Goal: Task Accomplishment & Management: Use online tool/utility

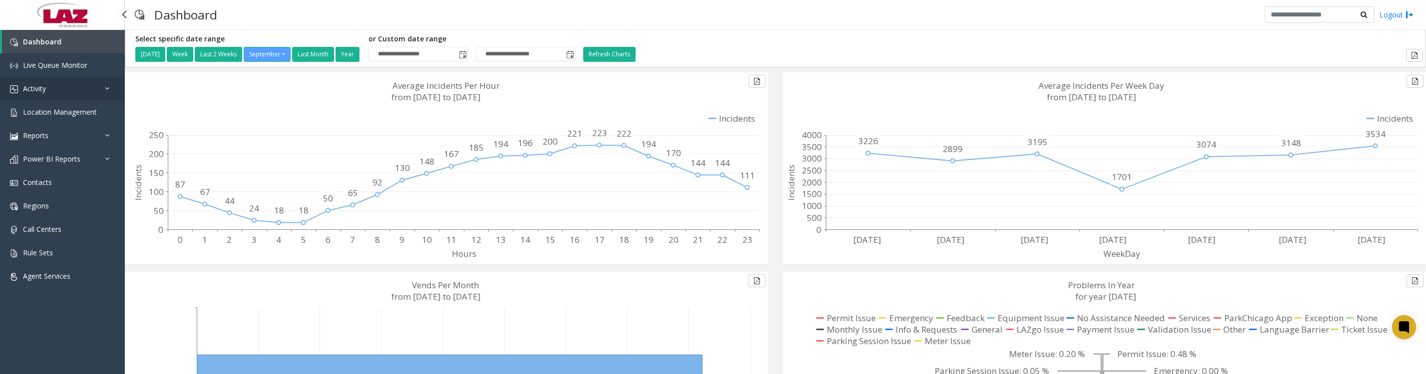
click at [24, 93] on span "Activity" at bounding box center [34, 88] width 23 height 9
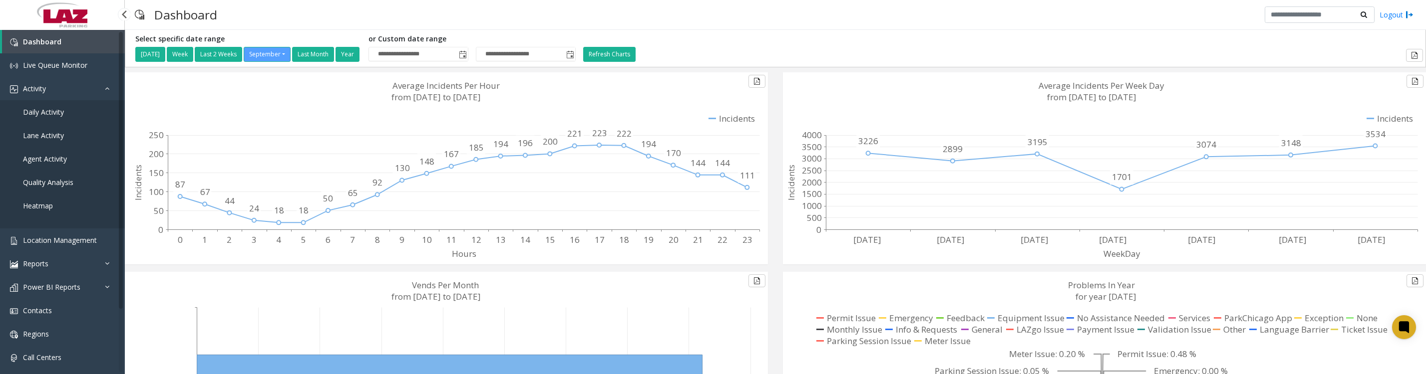
click at [40, 117] on span "Daily Activity" at bounding box center [43, 111] width 41 height 9
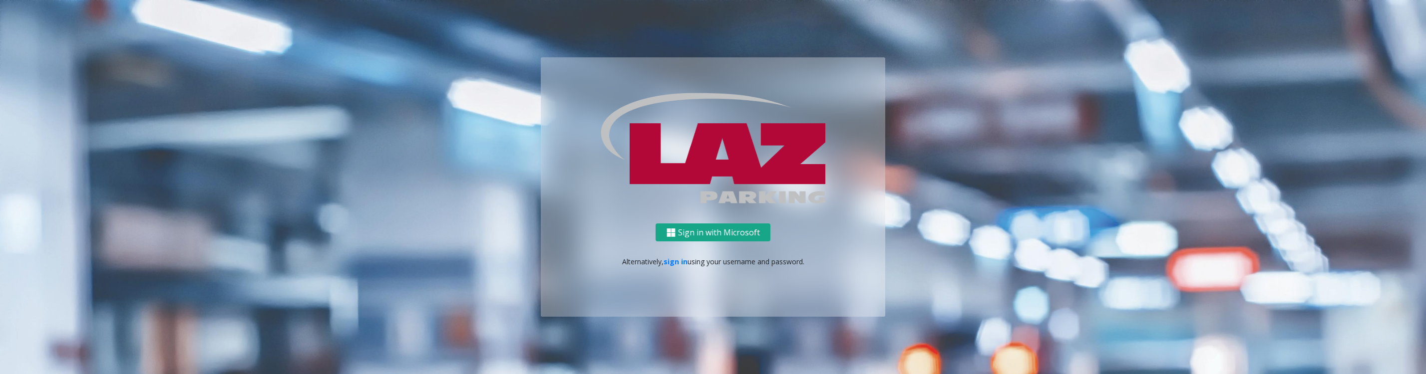
click at [688, 234] on button "Sign in with Microsoft" at bounding box center [712, 233] width 115 height 18
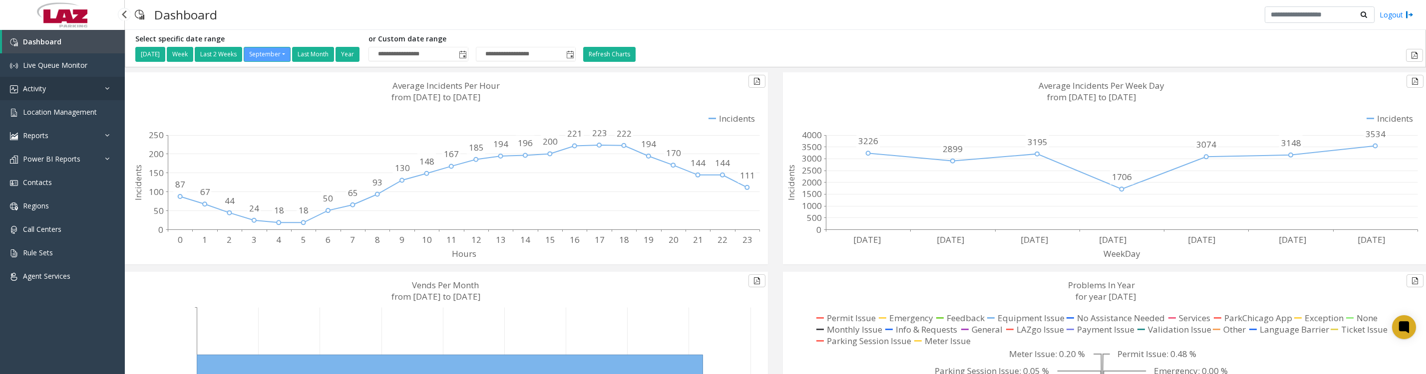
click at [21, 93] on link "Activity" at bounding box center [62, 88] width 125 height 23
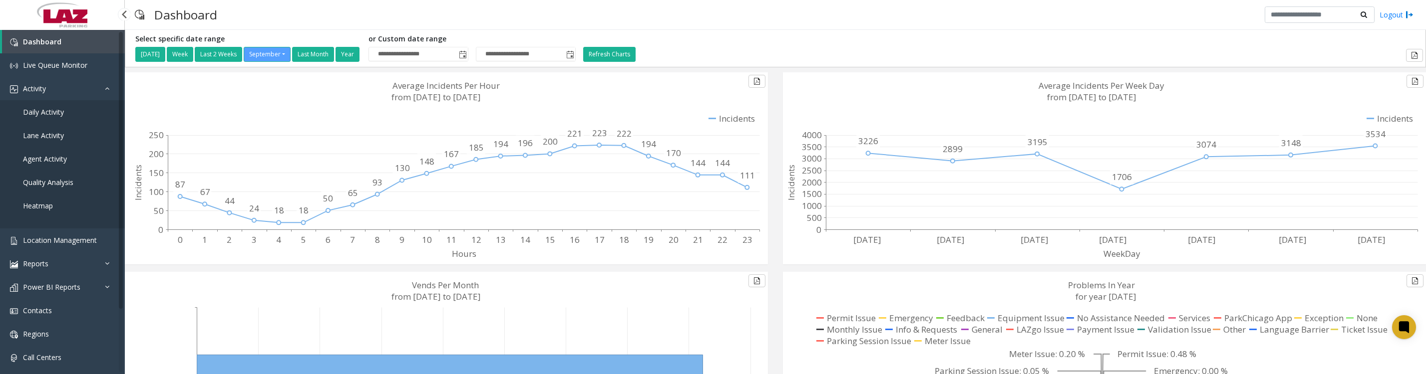
click at [44, 117] on span "Daily Activity" at bounding box center [43, 111] width 41 height 9
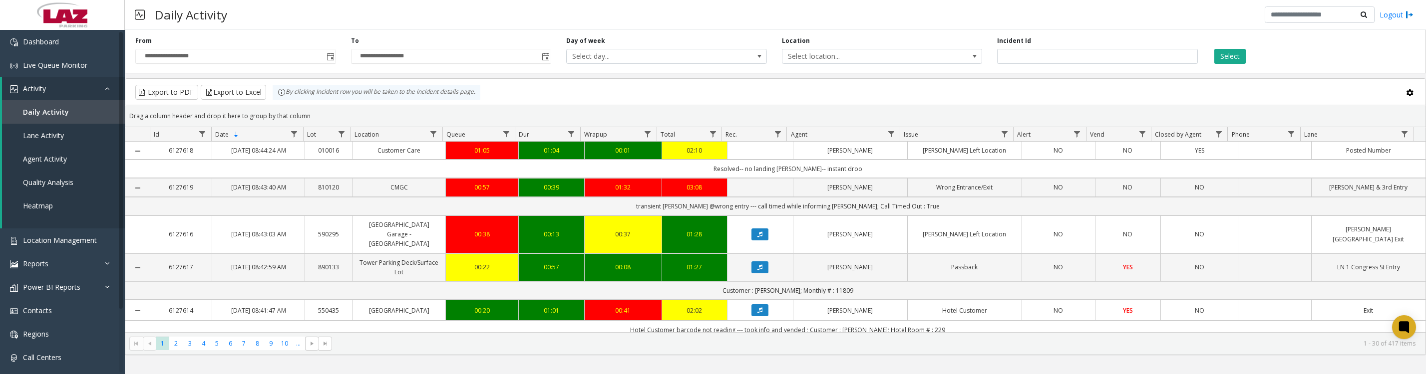
click at [324, 60] on span "Toggle popup" at bounding box center [329, 56] width 11 height 16
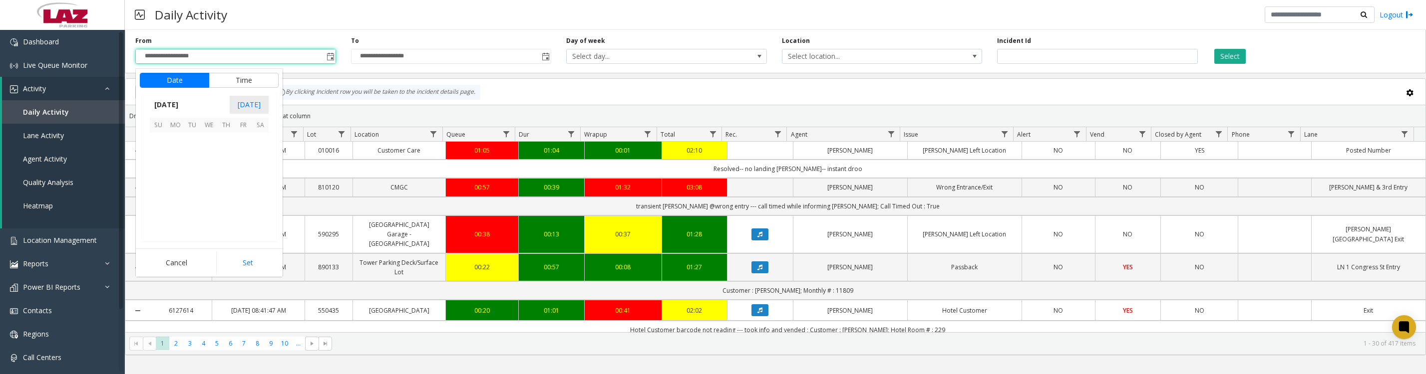
scroll to position [179082, 0]
click at [177, 150] on span "1" at bounding box center [175, 141] width 17 height 17
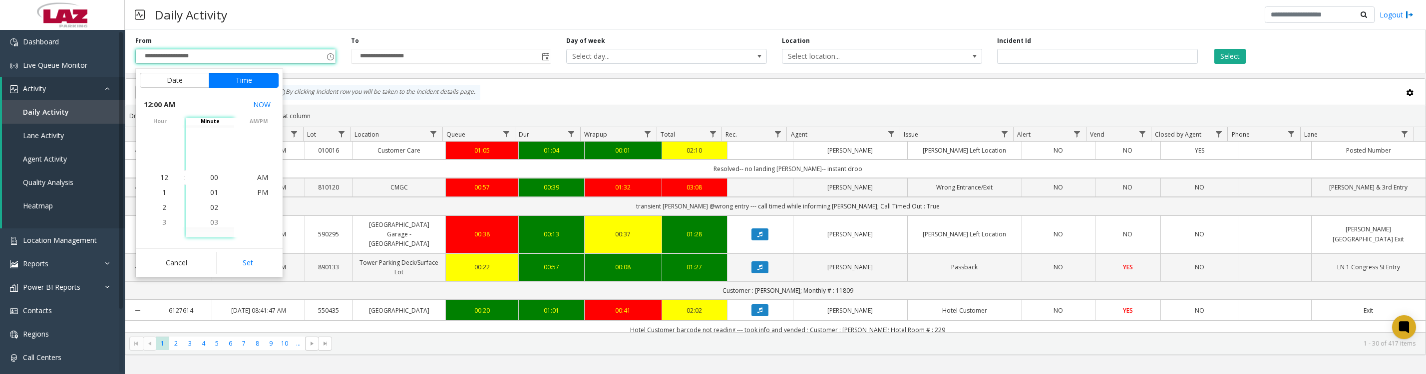
click at [230, 261] on button "Set" at bounding box center [247, 263] width 63 height 22
type input "**********"
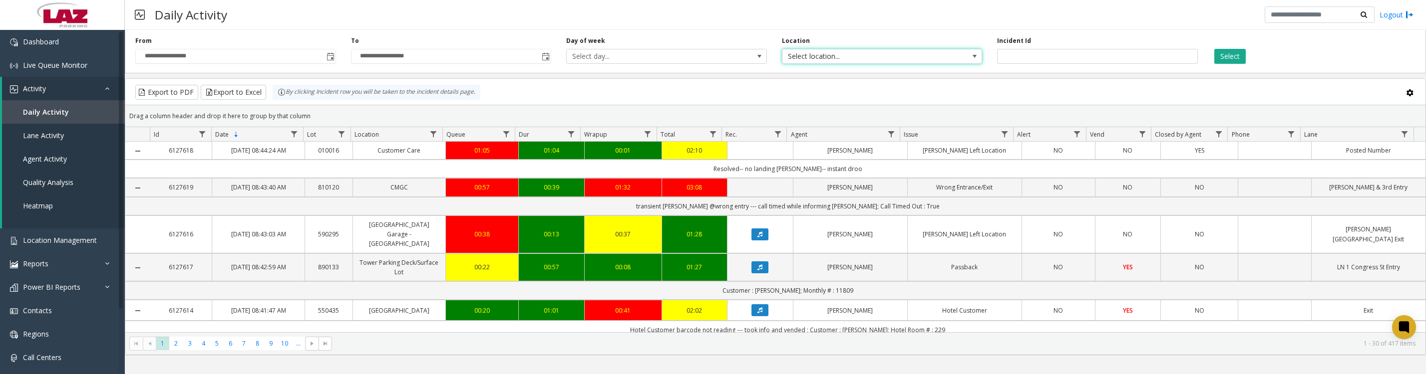
click at [824, 60] on span "Select location..." at bounding box center [862, 56] width 160 height 14
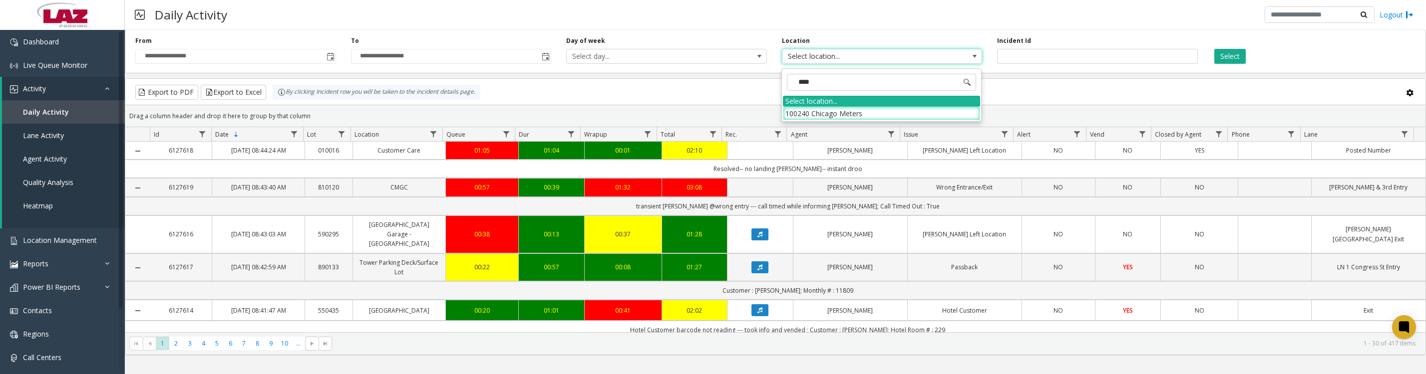
type input "*****"
click at [806, 114] on li "100240 Chicago Meters" at bounding box center [881, 113] width 197 height 13
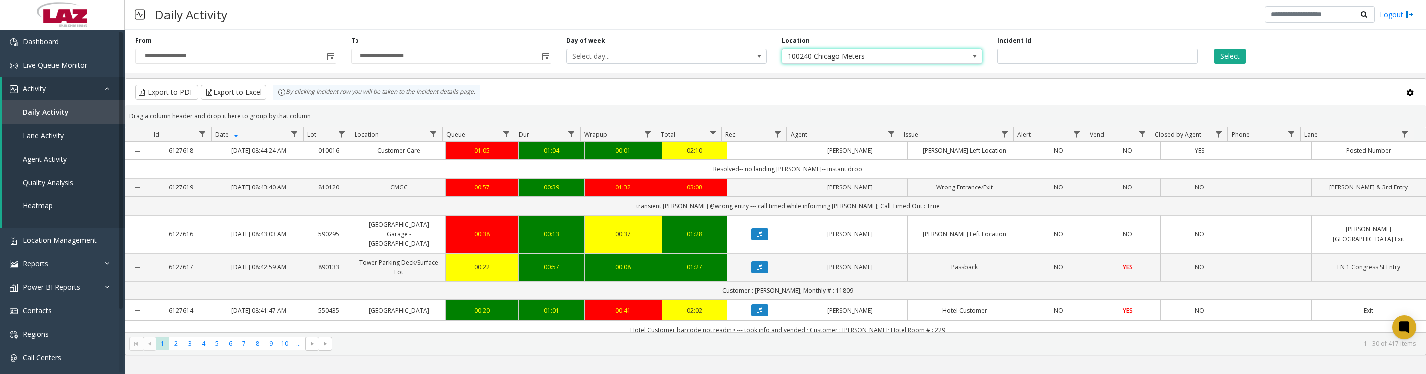
click at [1235, 58] on button "Select" at bounding box center [1229, 56] width 31 height 15
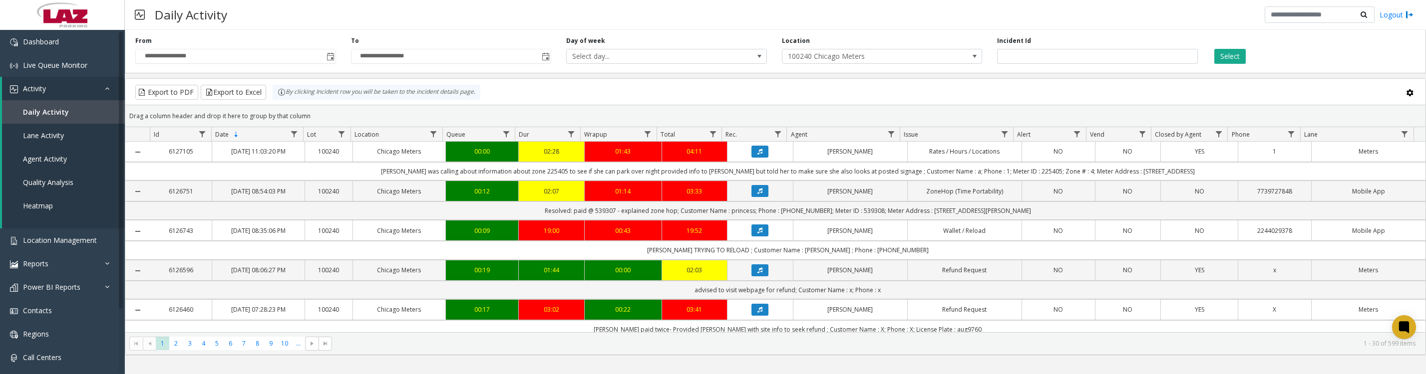
click at [758, 194] on icon "Data table" at bounding box center [759, 191] width 5 height 6
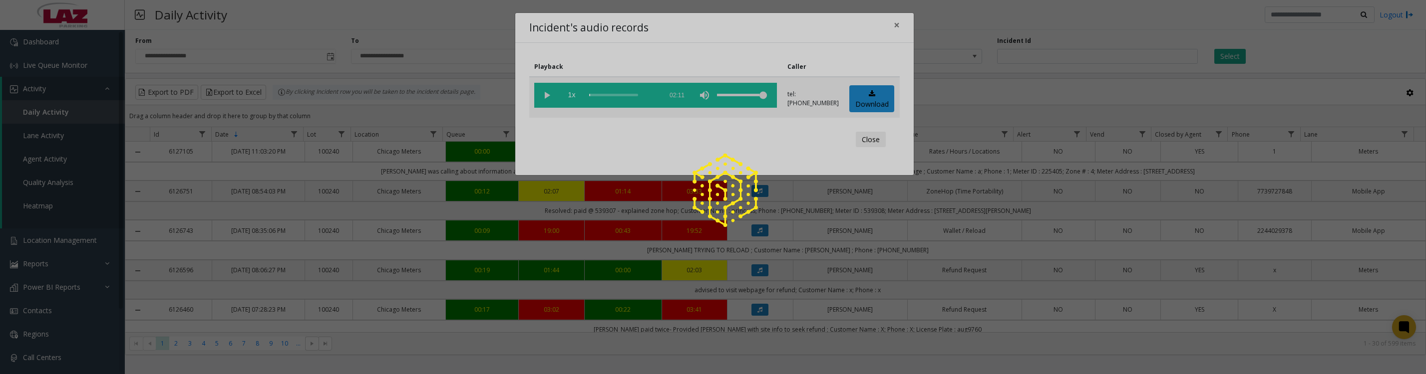
click at [873, 107] on div at bounding box center [713, 187] width 1426 height 374
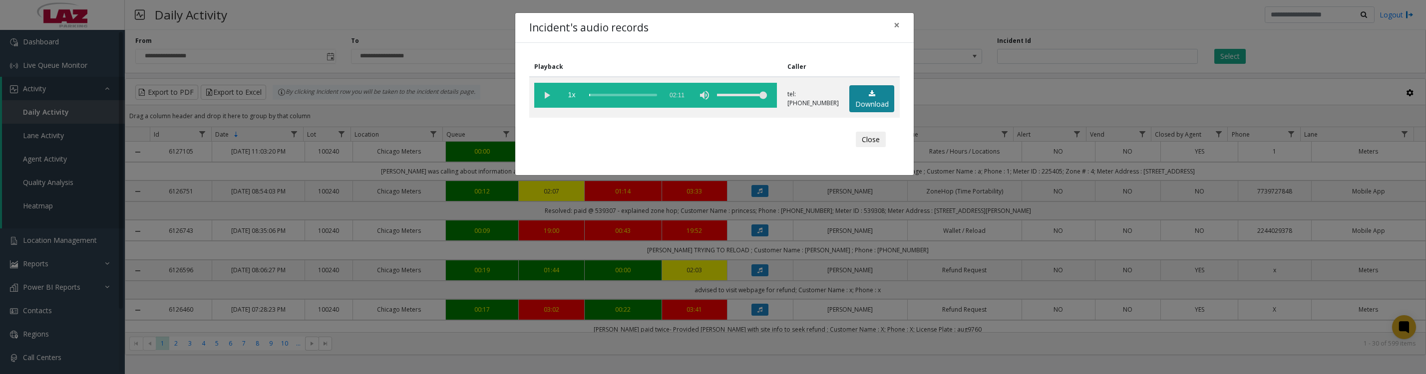
click at [860, 110] on link "Download" at bounding box center [871, 98] width 45 height 27
click at [549, 96] on vg-play-pause at bounding box center [546, 95] width 25 height 25
click at [879, 147] on button "Close" at bounding box center [871, 140] width 30 height 16
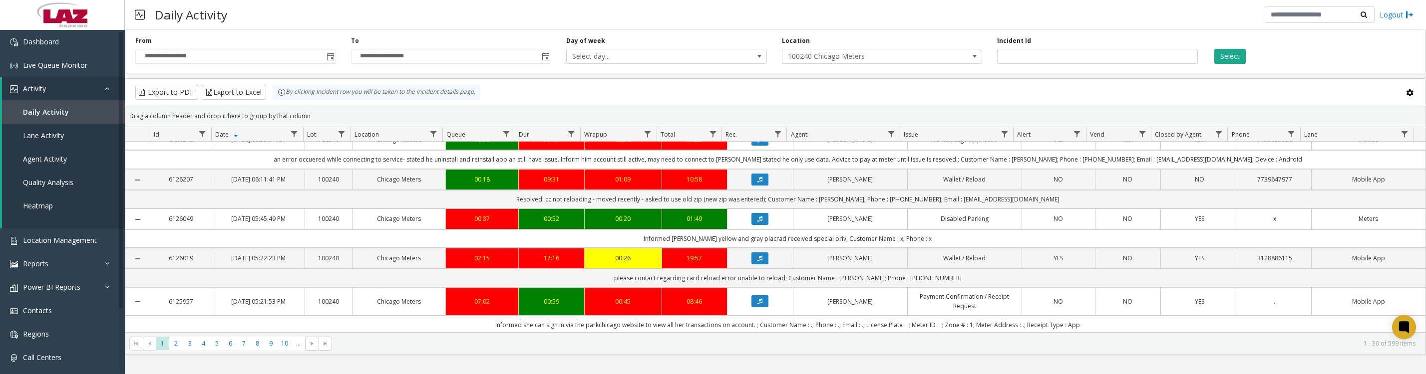
scroll to position [125, 0]
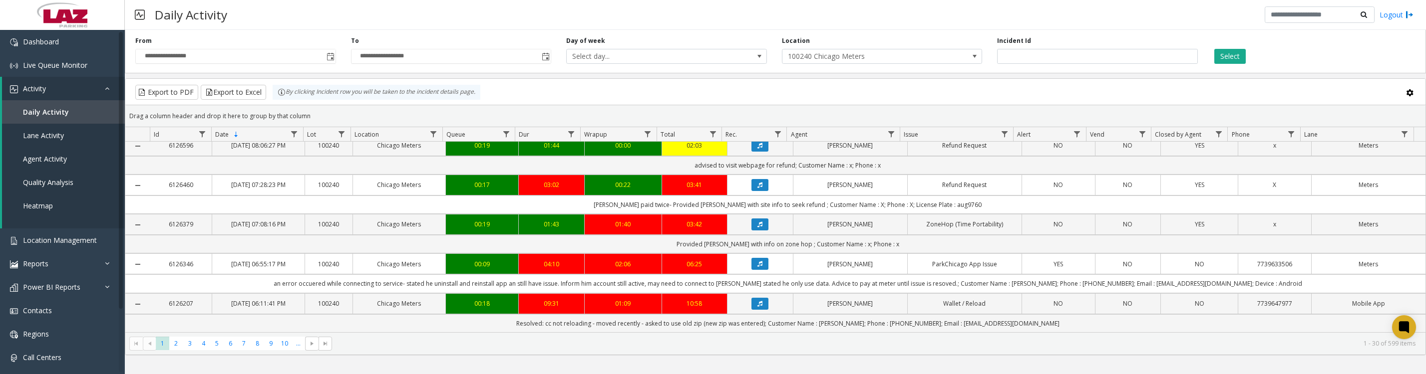
click at [757, 149] on icon "Data table" at bounding box center [759, 146] width 5 height 6
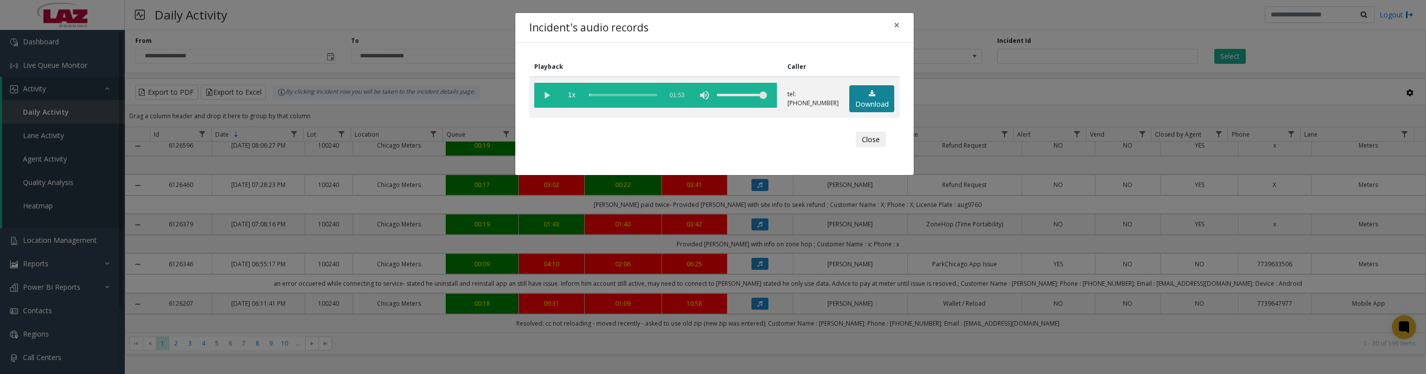
click at [862, 95] on link "Download" at bounding box center [871, 98] width 45 height 27
click at [545, 102] on vg-play-pause at bounding box center [546, 95] width 25 height 25
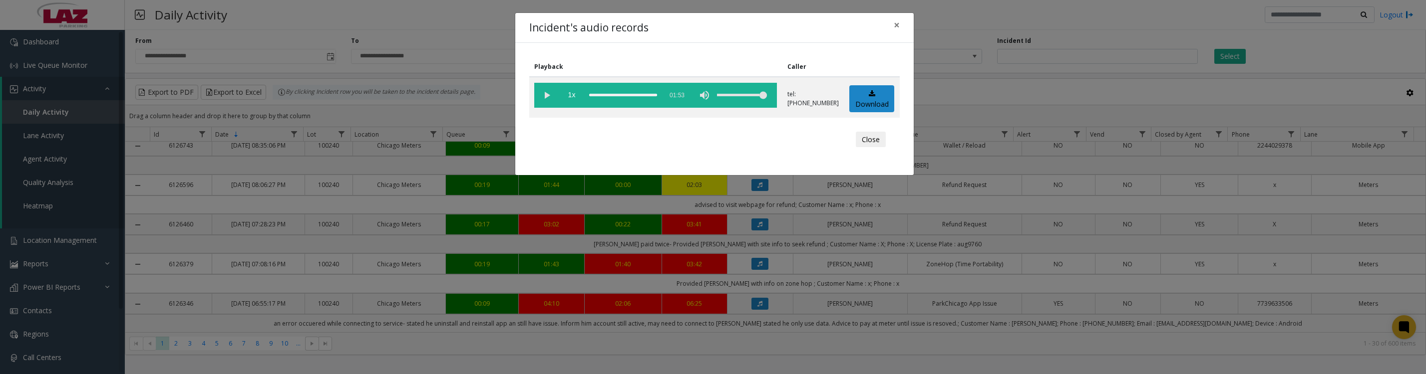
click at [863, 148] on button "Close" at bounding box center [871, 140] width 30 height 16
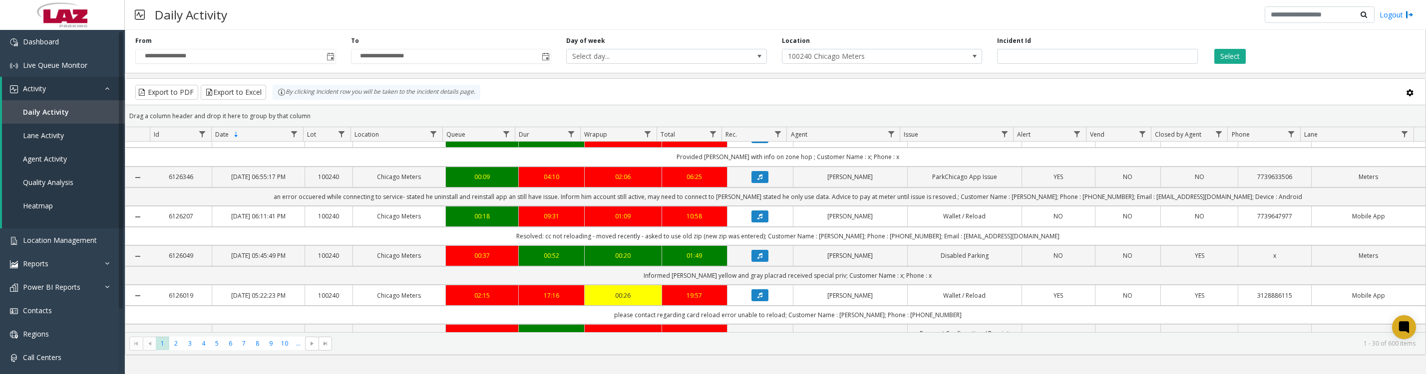
scroll to position [249, 0]
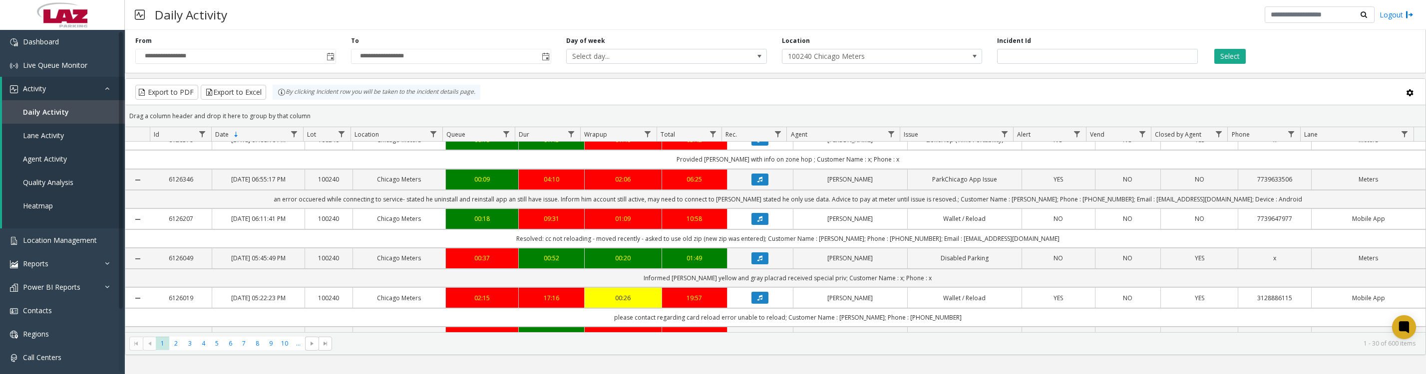
click at [889, 138] on span "Data table" at bounding box center [891, 134] width 8 height 8
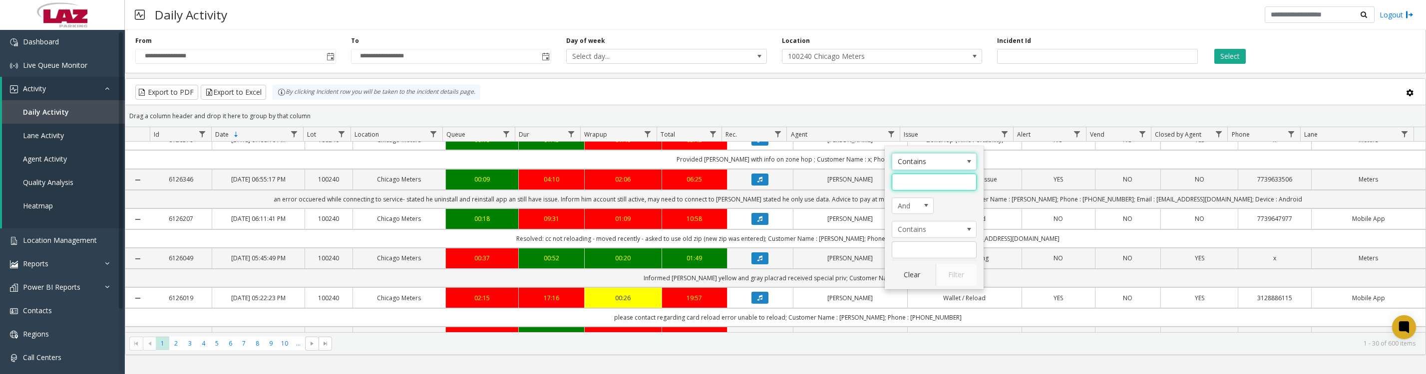
click at [915, 185] on input "Agent Filter" at bounding box center [934, 182] width 85 height 17
type input "*******"
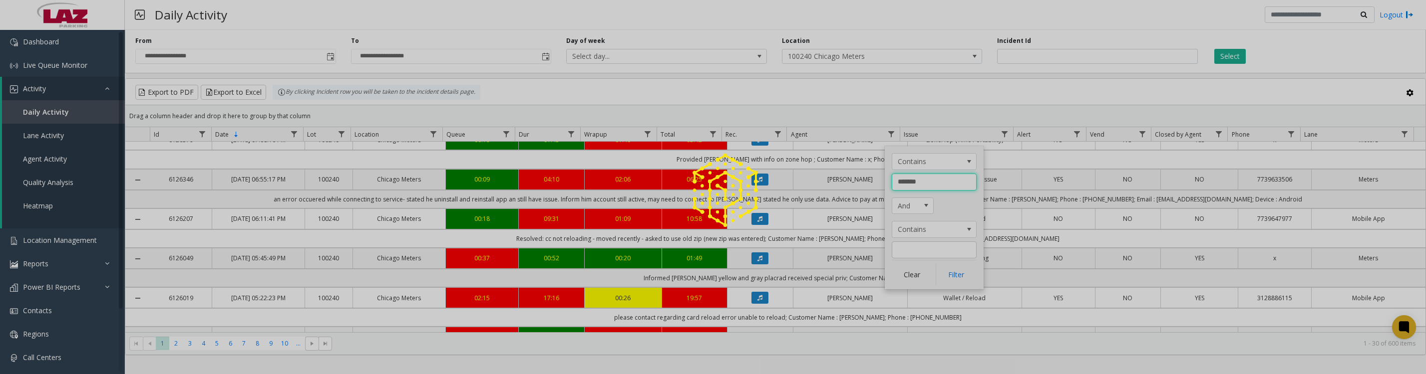
click button "Filter" at bounding box center [955, 275] width 41 height 22
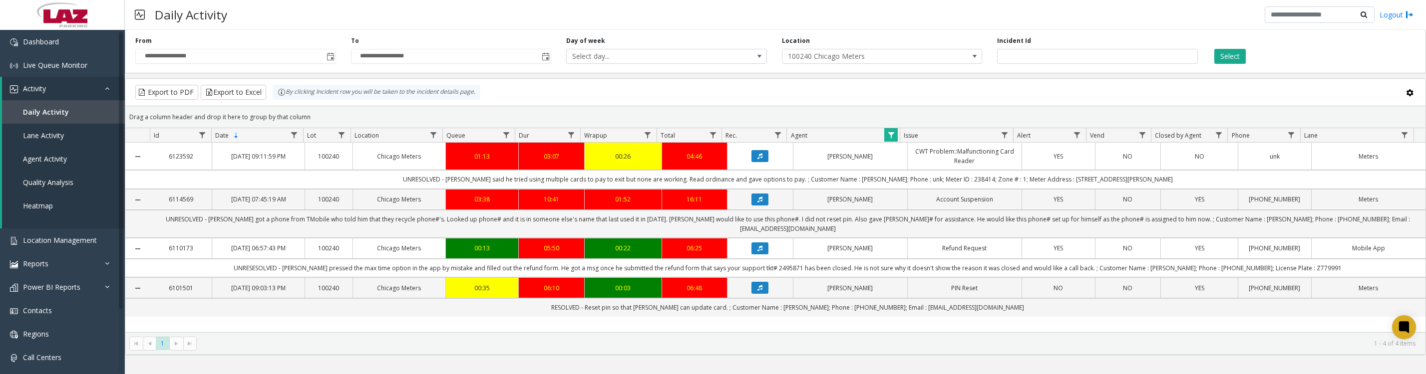
click at [758, 162] on button "Data table" at bounding box center [759, 156] width 17 height 12
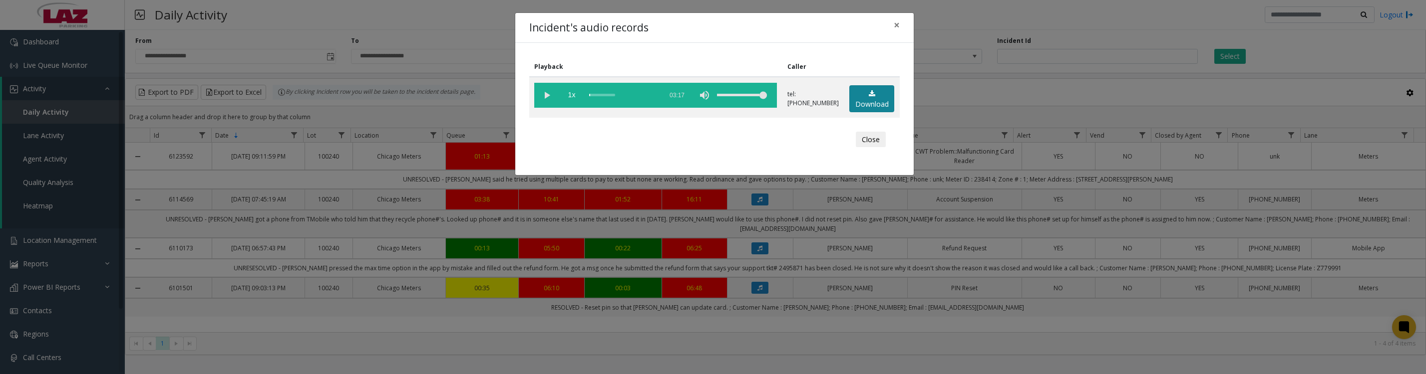
click at [861, 110] on link "Download" at bounding box center [871, 98] width 45 height 27
click at [544, 104] on vg-play-pause at bounding box center [546, 95] width 25 height 25
click at [545, 99] on vg-play-pause at bounding box center [546, 95] width 25 height 25
click at [856, 148] on button "Close" at bounding box center [871, 140] width 30 height 16
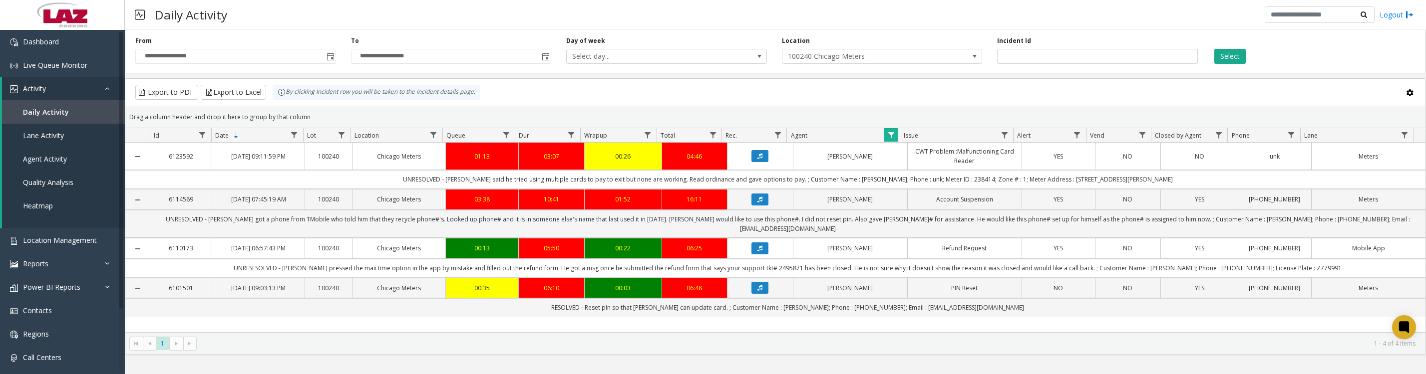
scroll to position [33, 0]
click at [757, 246] on icon "Data table" at bounding box center [759, 249] width 5 height 6
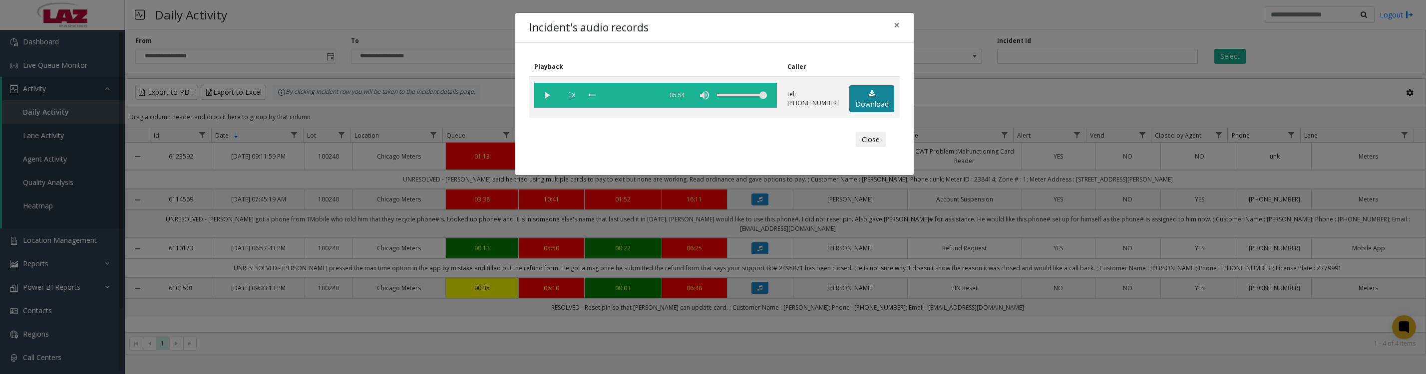
click at [873, 109] on link "Download" at bounding box center [871, 98] width 45 height 27
click at [547, 97] on vg-play-pause at bounding box center [546, 95] width 25 height 25
click at [537, 92] on vg-play-pause at bounding box center [546, 95] width 25 height 25
click at [547, 99] on vg-play-pause at bounding box center [546, 95] width 25 height 25
click at [863, 148] on button "Close" at bounding box center [871, 140] width 30 height 16
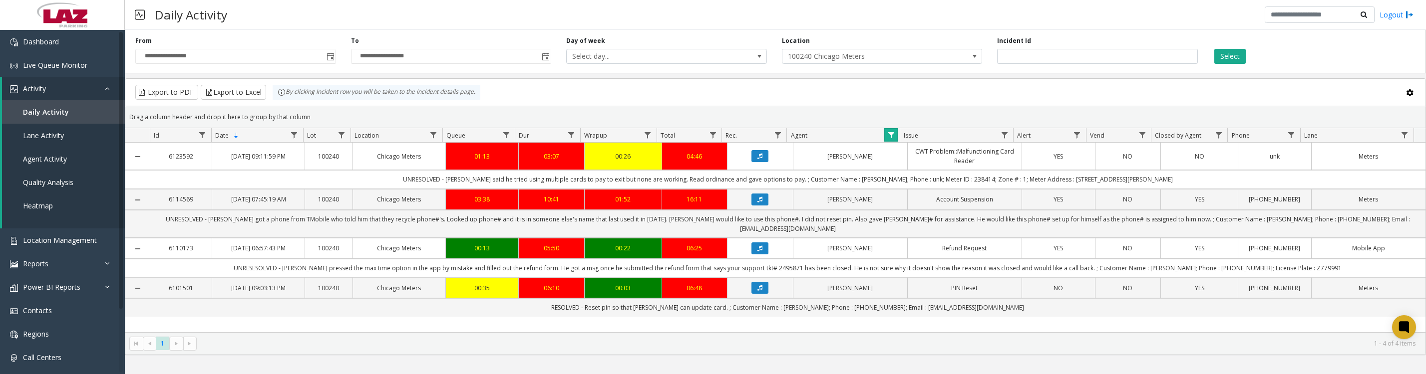
click at [889, 142] on link "Data table" at bounding box center [890, 134] width 13 height 13
click at [908, 284] on button "Clear" at bounding box center [912, 276] width 41 height 22
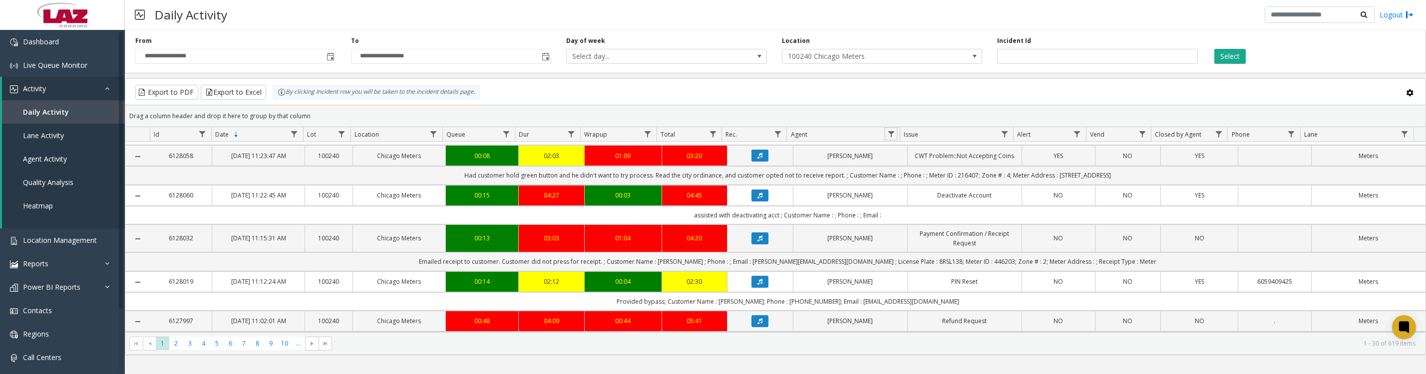
click at [892, 138] on span "Data table" at bounding box center [891, 134] width 8 height 8
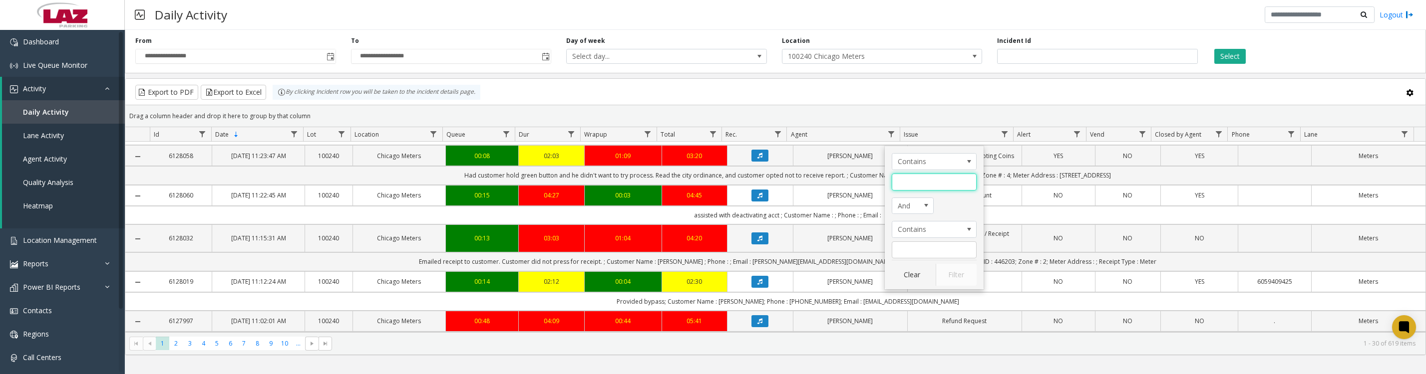
click at [932, 186] on input "Agent Filter" at bounding box center [934, 182] width 85 height 17
type input "****"
click button "Filter" at bounding box center [955, 275] width 41 height 22
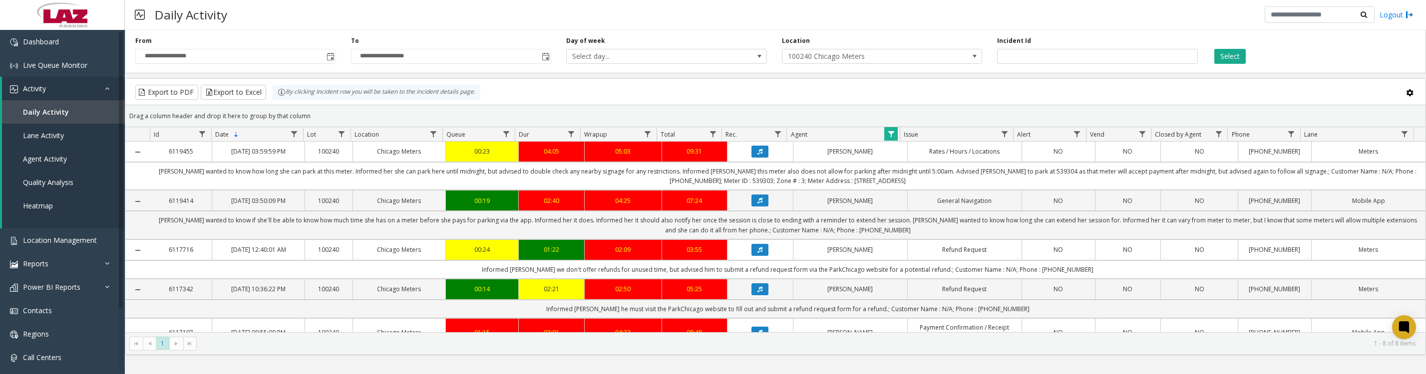
click at [757, 155] on icon "Data table" at bounding box center [759, 152] width 5 height 6
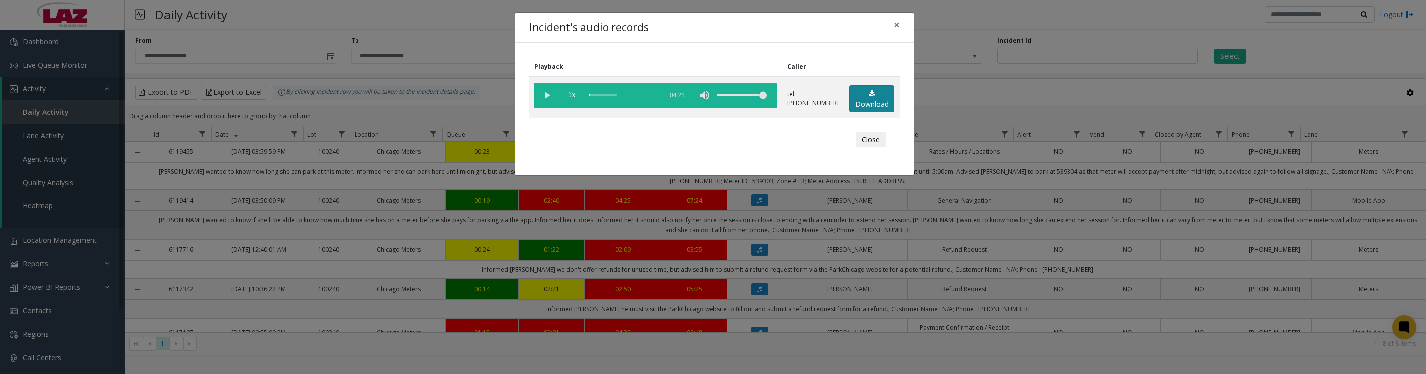
click at [869, 97] on icon at bounding box center [872, 93] width 6 height 7
click at [870, 148] on button "Close" at bounding box center [871, 140] width 30 height 16
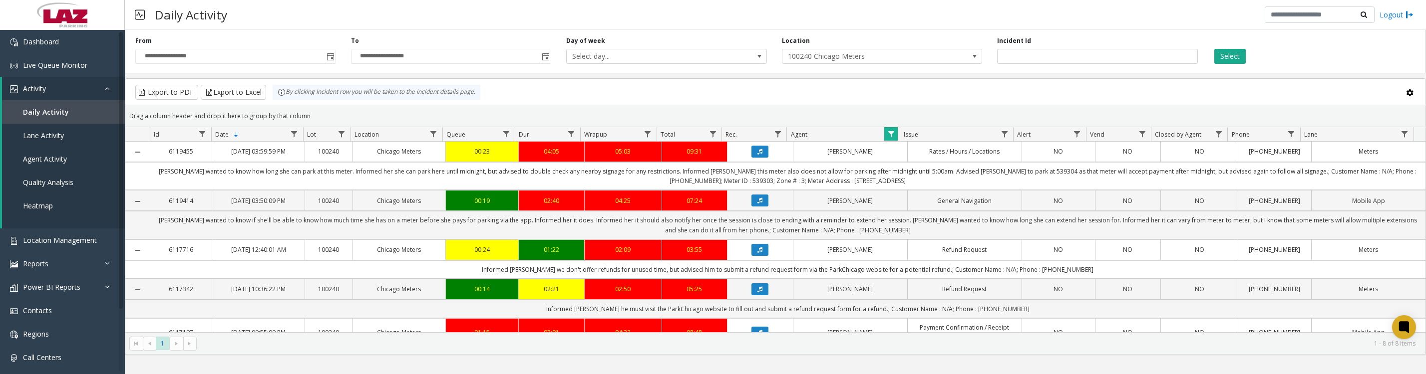
click at [757, 204] on icon "Data table" at bounding box center [759, 201] width 5 height 6
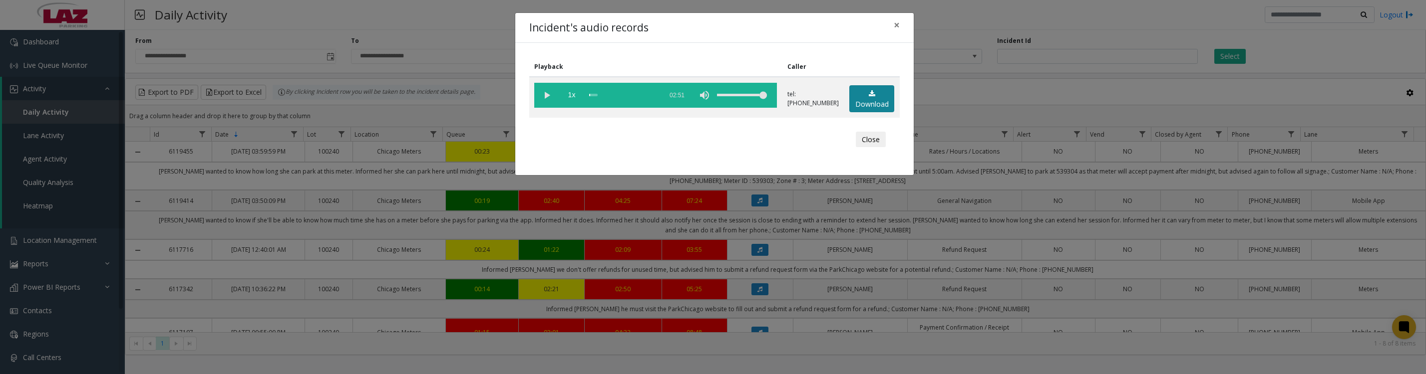
click at [882, 105] on link "Download" at bounding box center [871, 98] width 45 height 27
click at [866, 144] on button "Close" at bounding box center [871, 140] width 30 height 16
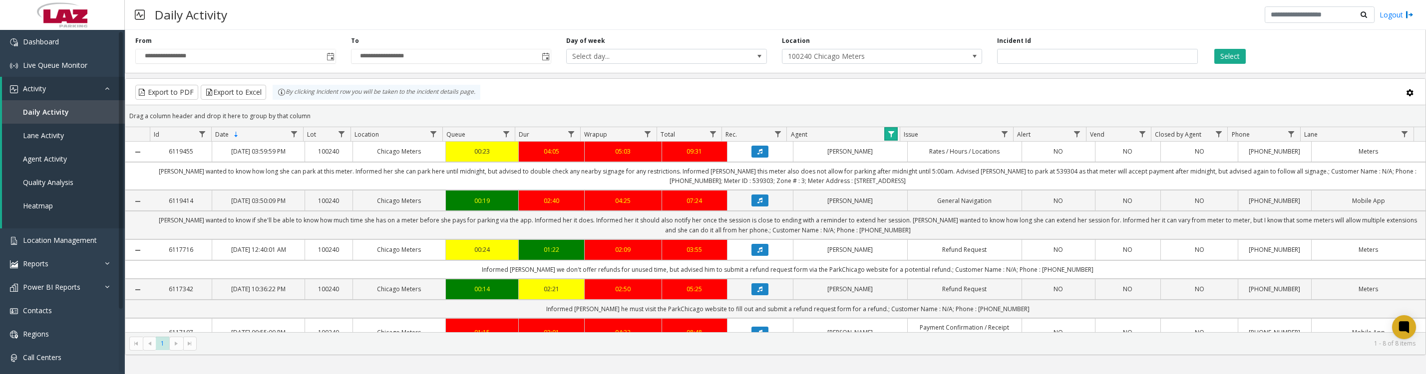
click at [886, 140] on link "Data table" at bounding box center [890, 133] width 13 height 13
click at [920, 276] on button "Clear" at bounding box center [912, 275] width 41 height 22
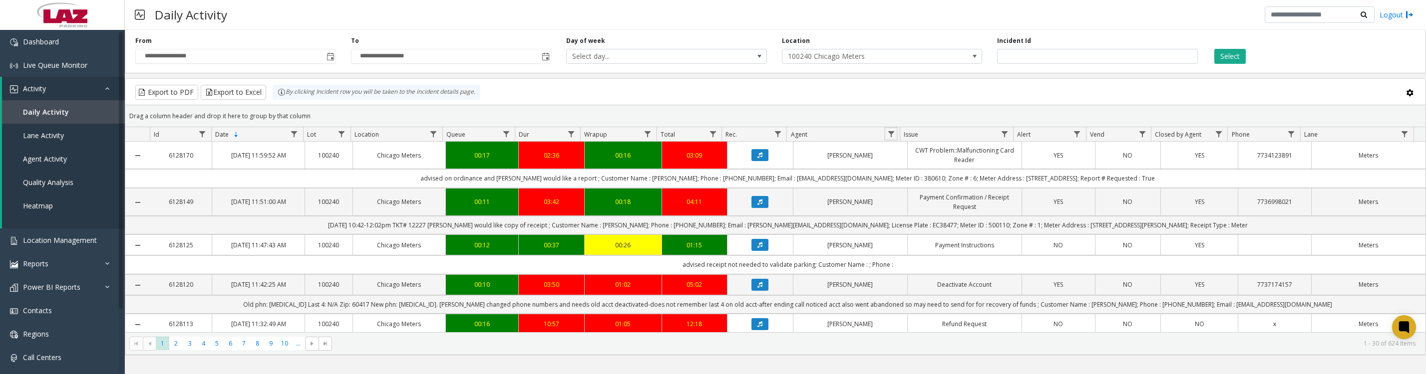
click at [892, 132] on link "Data table" at bounding box center [890, 133] width 13 height 13
click at [912, 188] on input "Agent Filter" at bounding box center [934, 182] width 85 height 17
type input "*****"
click button "Filter" at bounding box center [955, 275] width 41 height 22
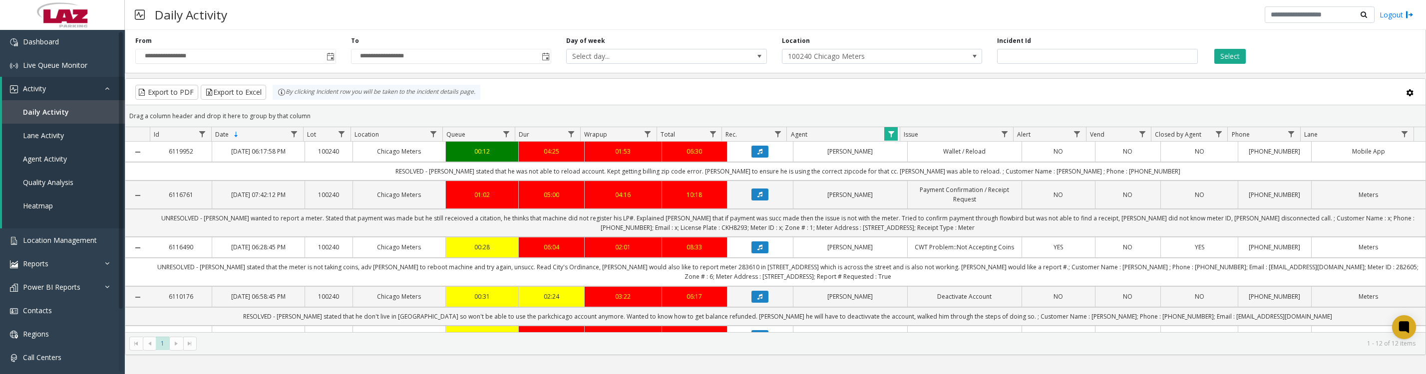
click at [757, 155] on icon "Data table" at bounding box center [759, 152] width 5 height 6
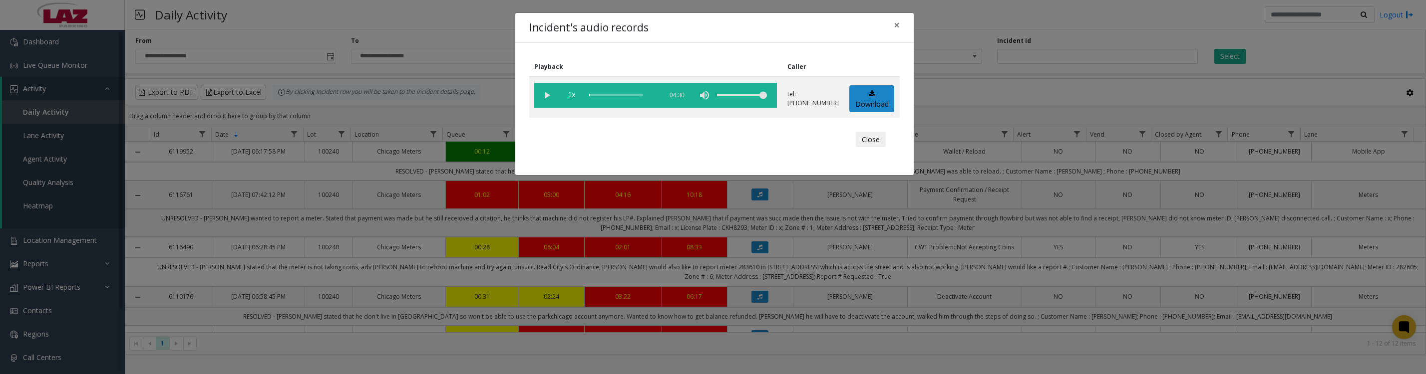
click at [544, 101] on vg-play-pause at bounding box center [546, 95] width 25 height 25
click at [869, 97] on icon at bounding box center [872, 93] width 6 height 7
click at [857, 148] on button "Close" at bounding box center [871, 140] width 30 height 16
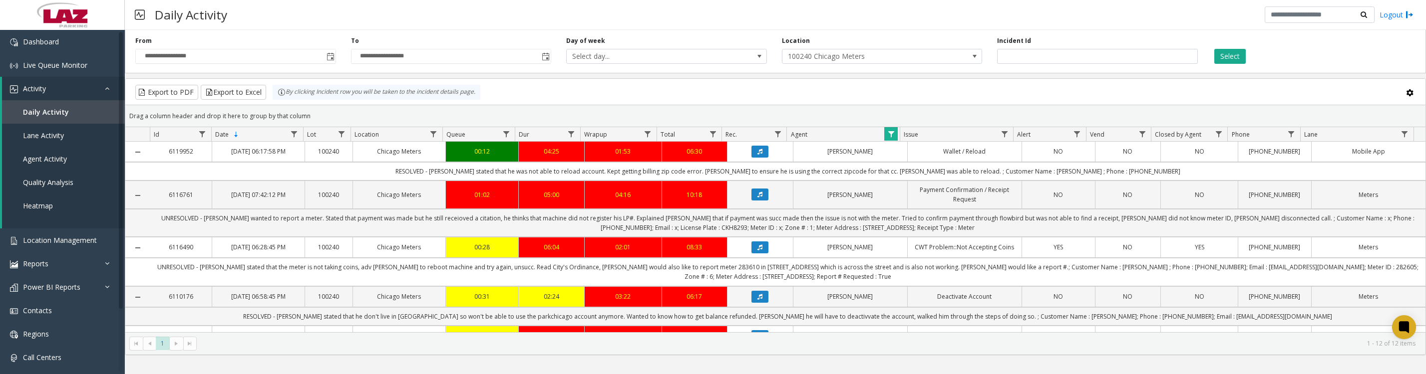
scroll to position [125, 0]
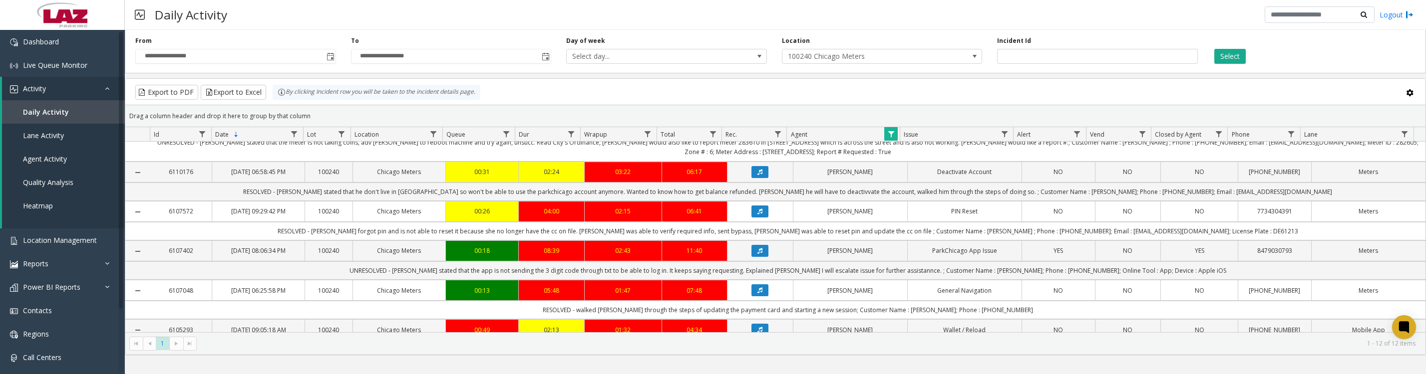
click at [762, 178] on button "Data table" at bounding box center [759, 172] width 17 height 12
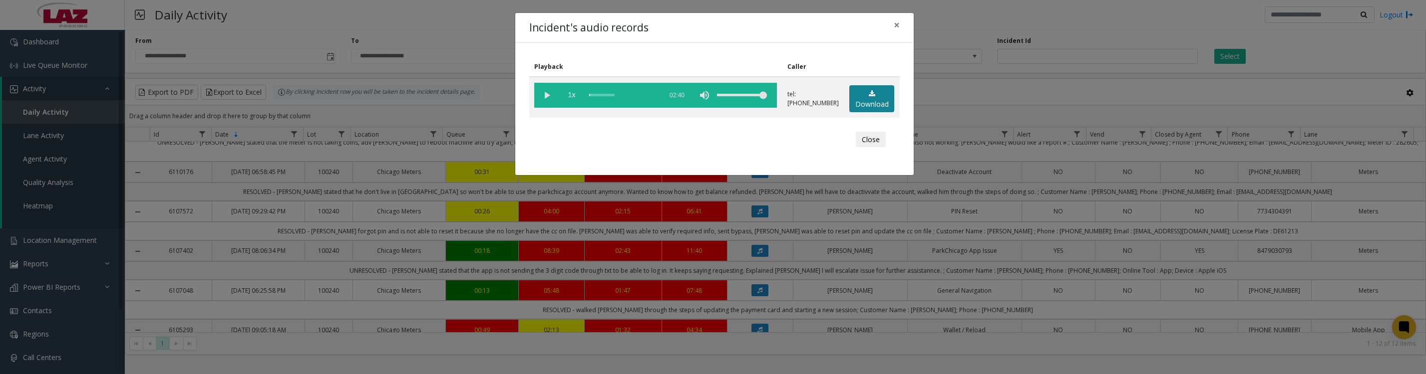
click at [861, 113] on link "Download" at bounding box center [871, 98] width 45 height 27
click at [545, 99] on vg-play-pause at bounding box center [546, 95] width 25 height 25
